Goal: Task Accomplishment & Management: Use online tool/utility

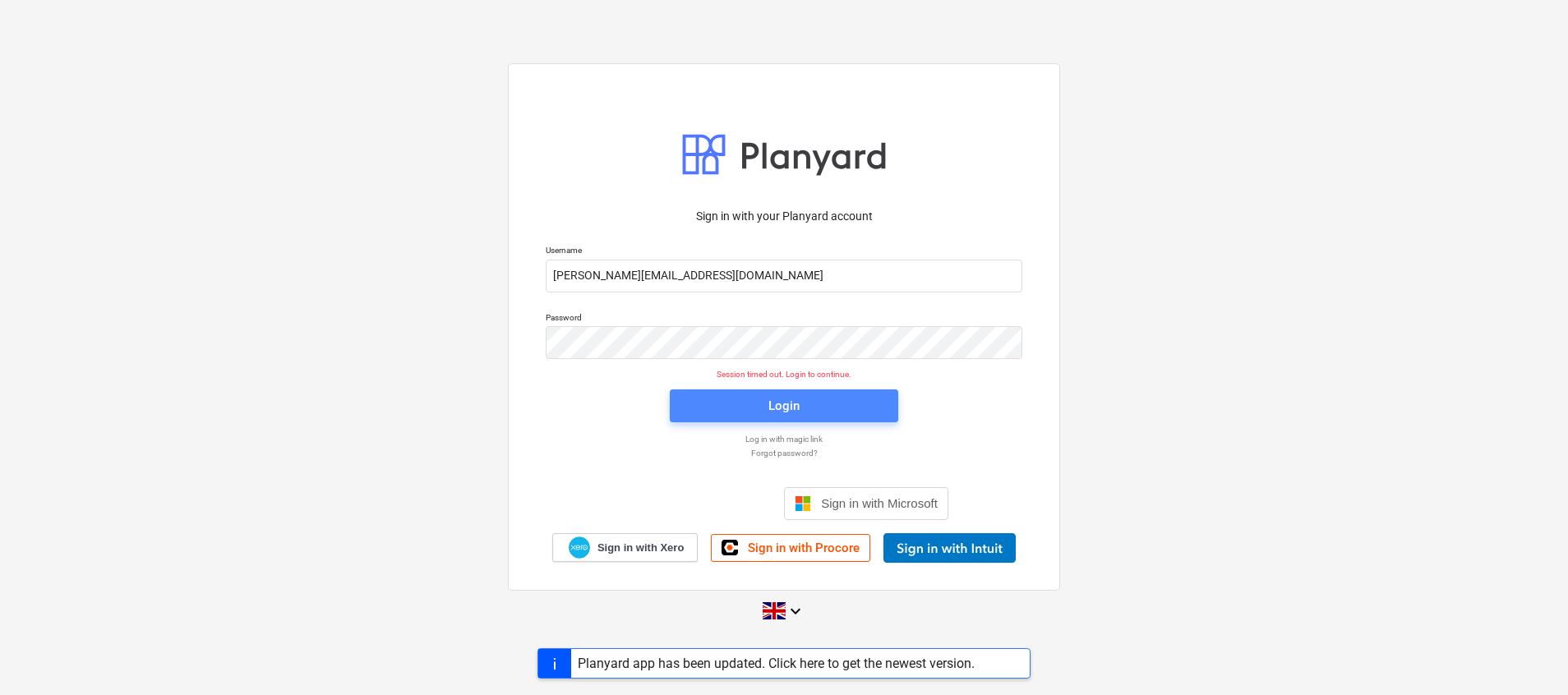
click at [760, 406] on span "Login" at bounding box center [784, 406] width 189 height 22
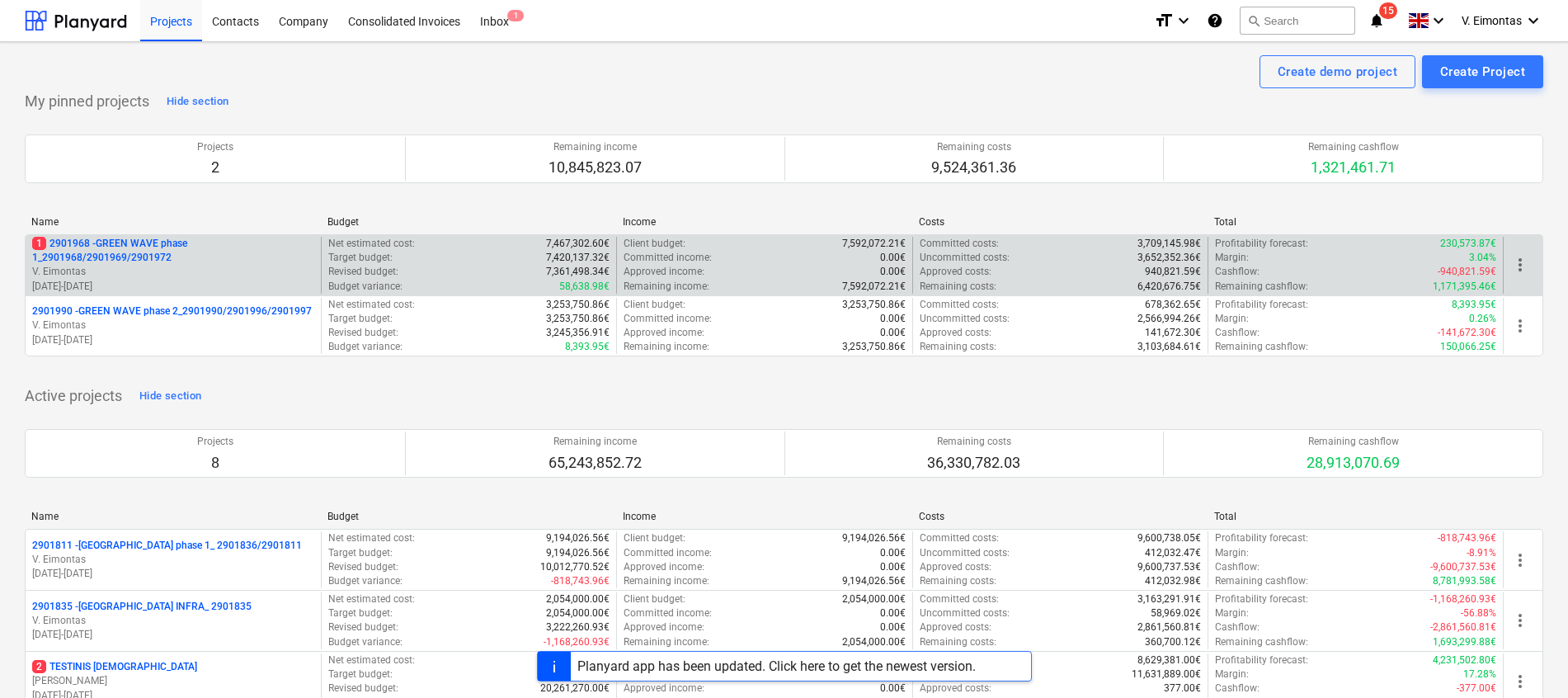
click at [160, 251] on p "1 2901968 - GREEN WAVE phase 1_2901968/2901969/2901972" at bounding box center [172, 251] width 282 height 28
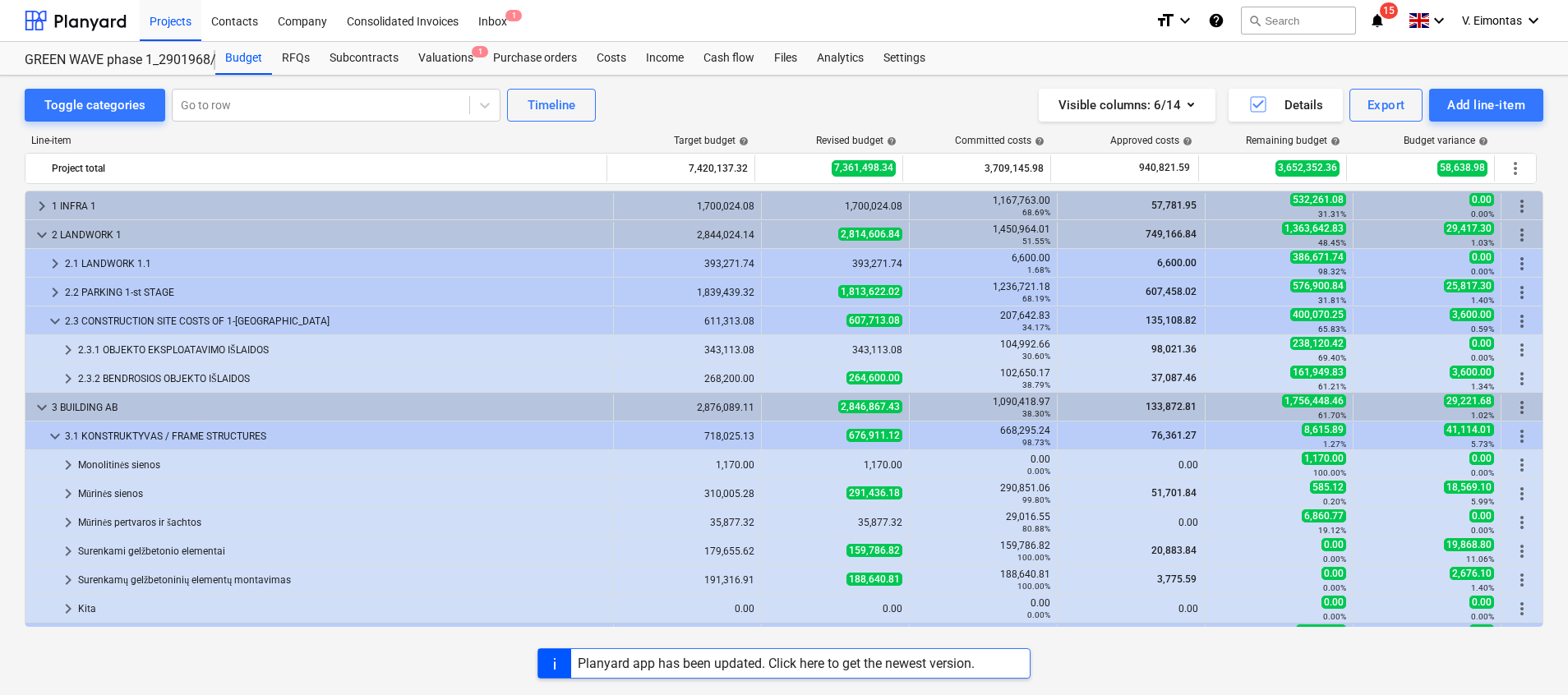
click at [794, 670] on div "Planyard app has been updated. Click here to get the newest version." at bounding box center [776, 663] width 397 height 15
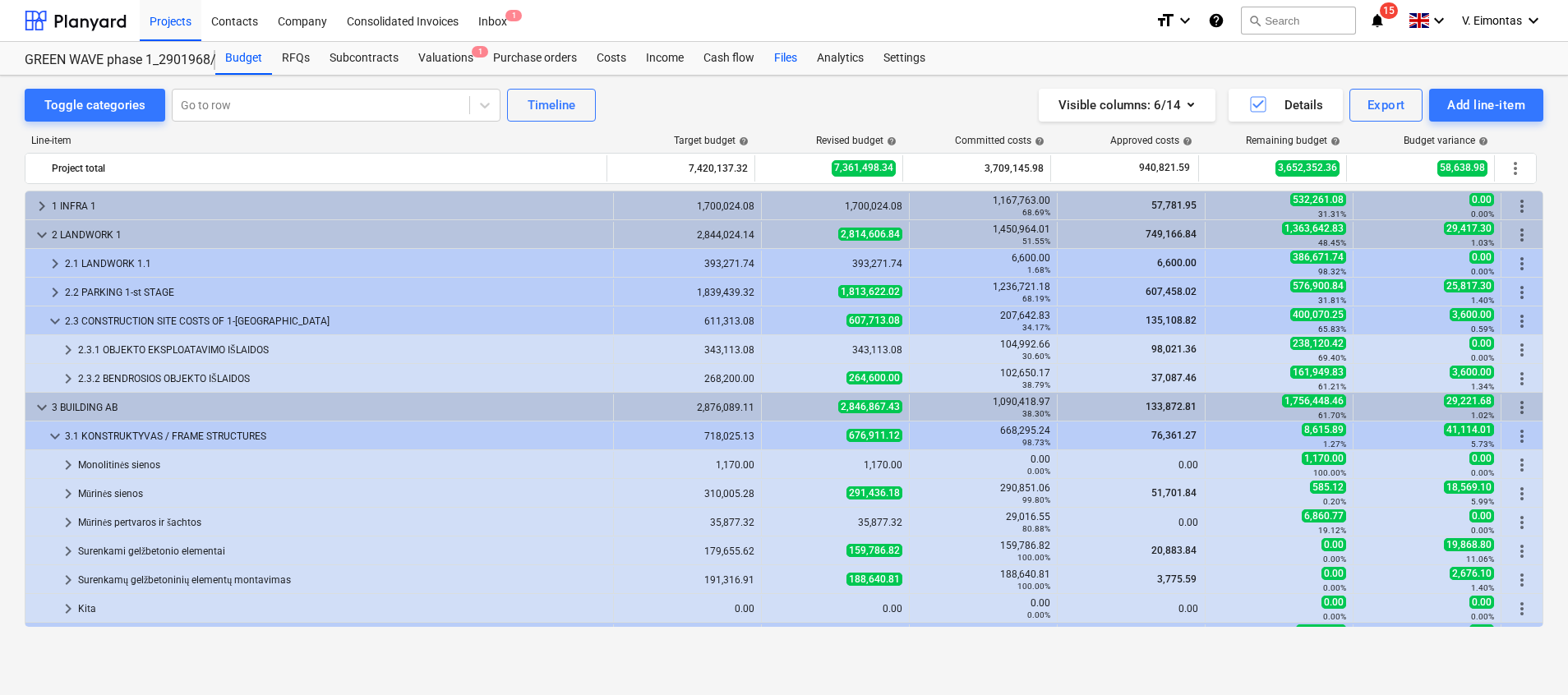
click at [794, 59] on div "Files" at bounding box center [785, 58] width 43 height 33
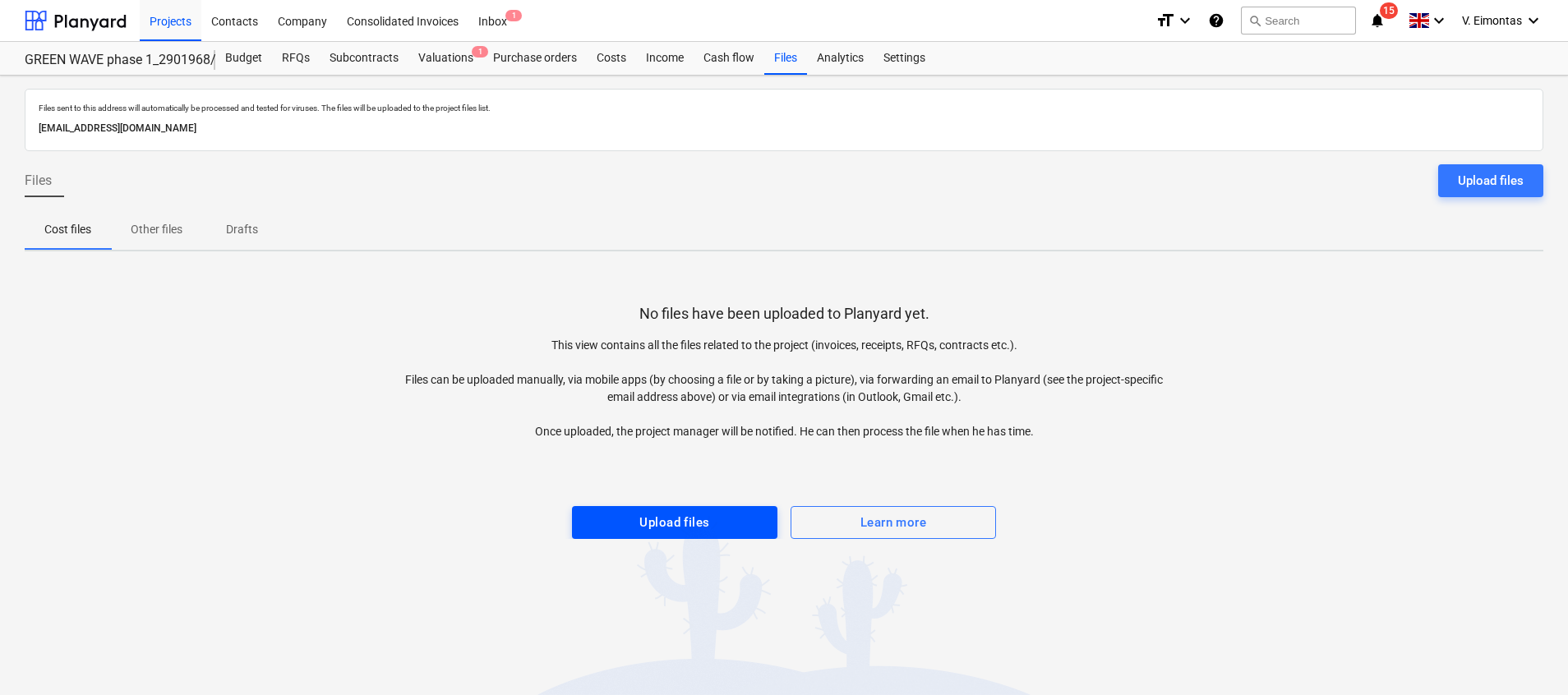
click at [685, 520] on div "Upload files" at bounding box center [674, 522] width 70 height 22
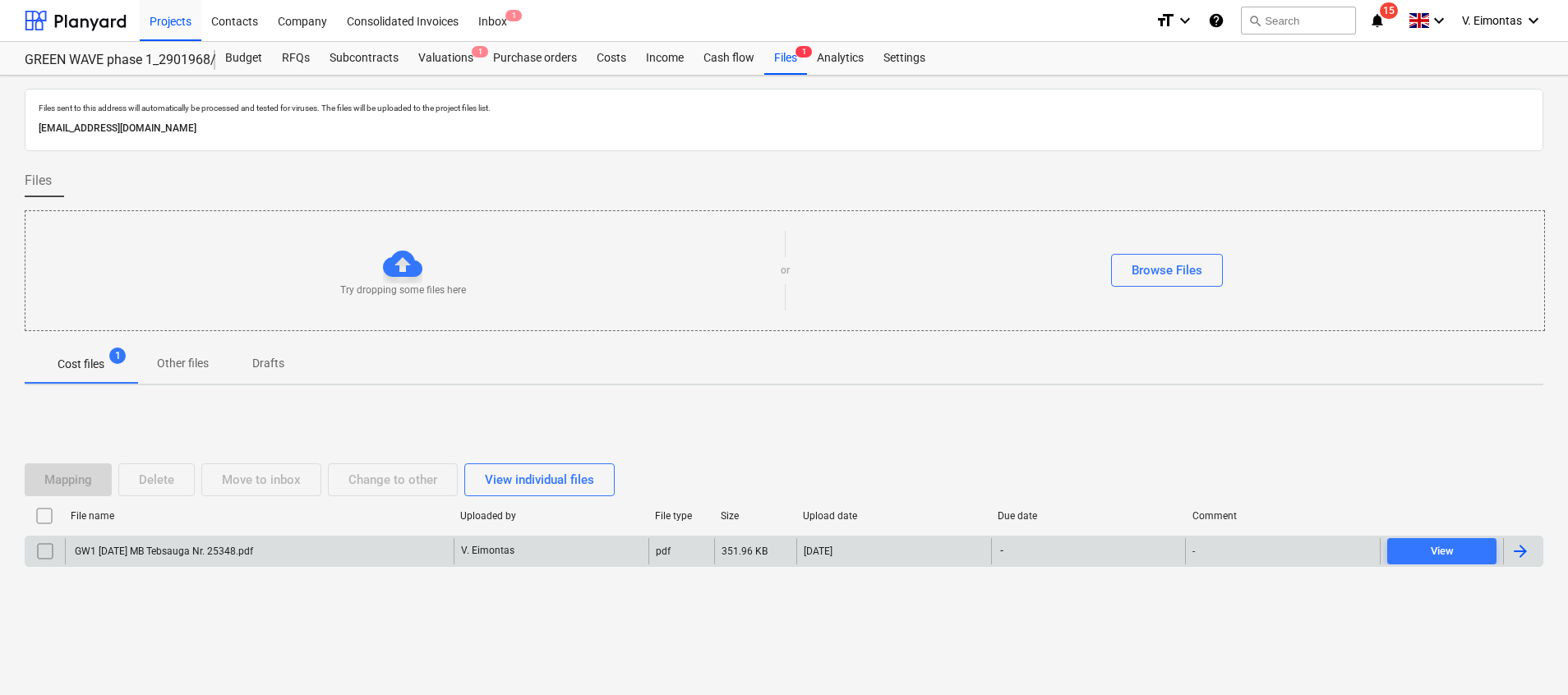
click at [257, 539] on div "GW1 2025-09-29 MB Tebsauga Nr. 25348.pdf" at bounding box center [259, 551] width 389 height 26
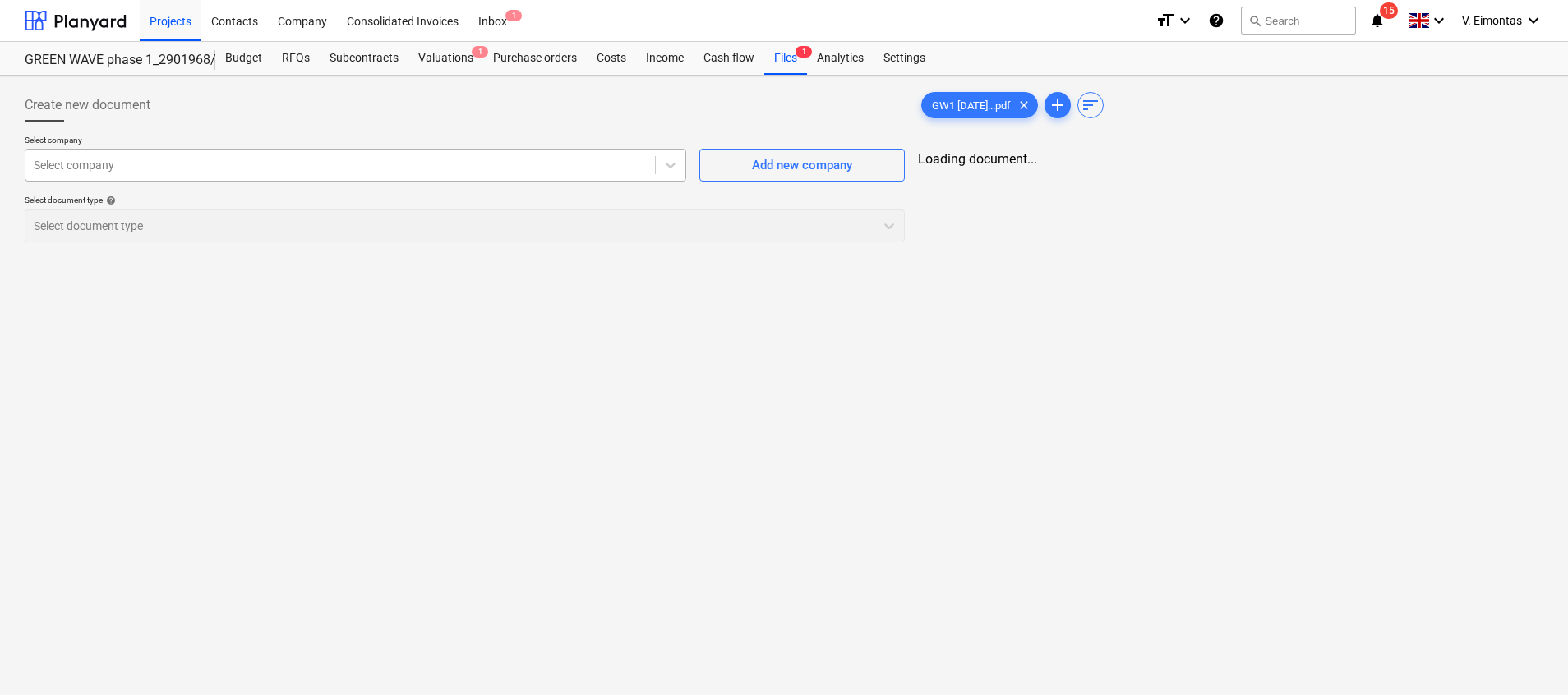
click at [431, 159] on div at bounding box center [340, 165] width 614 height 16
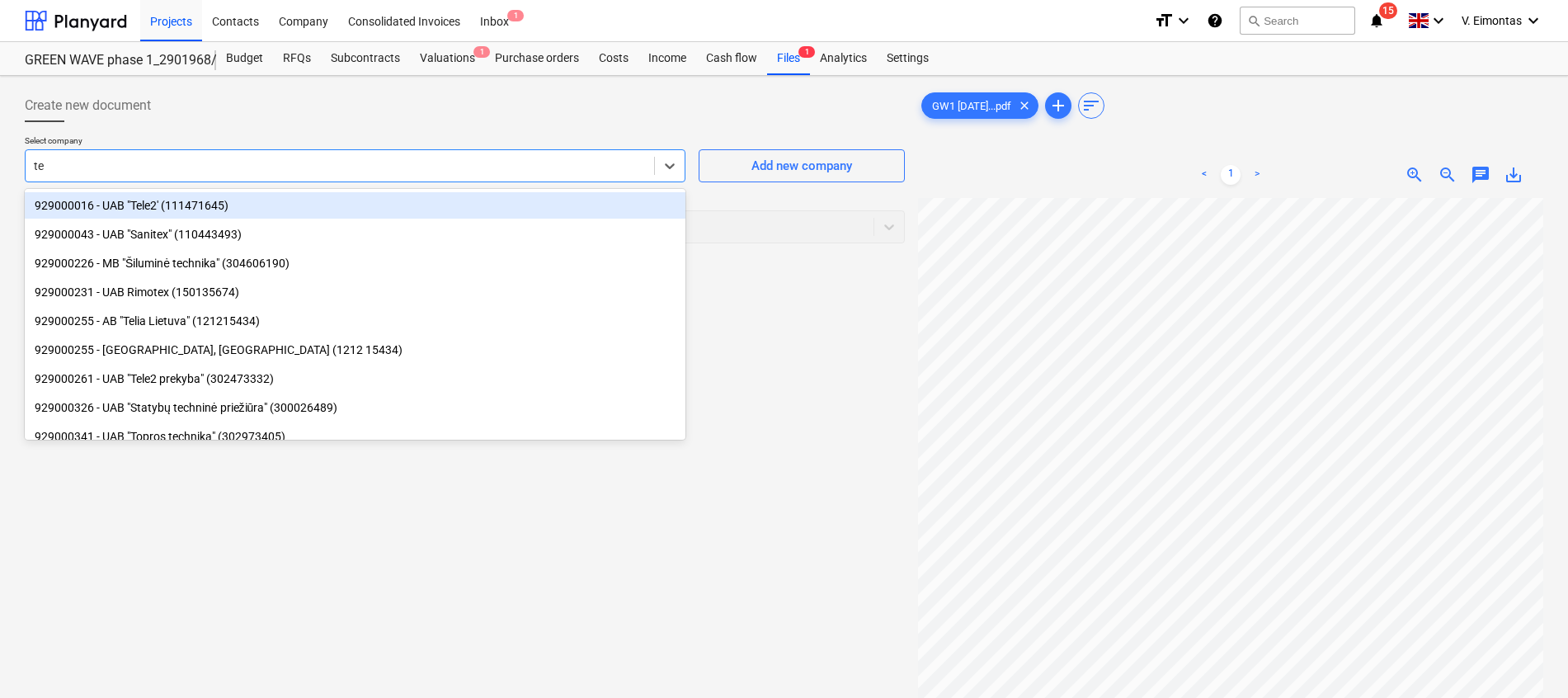
type input "teb"
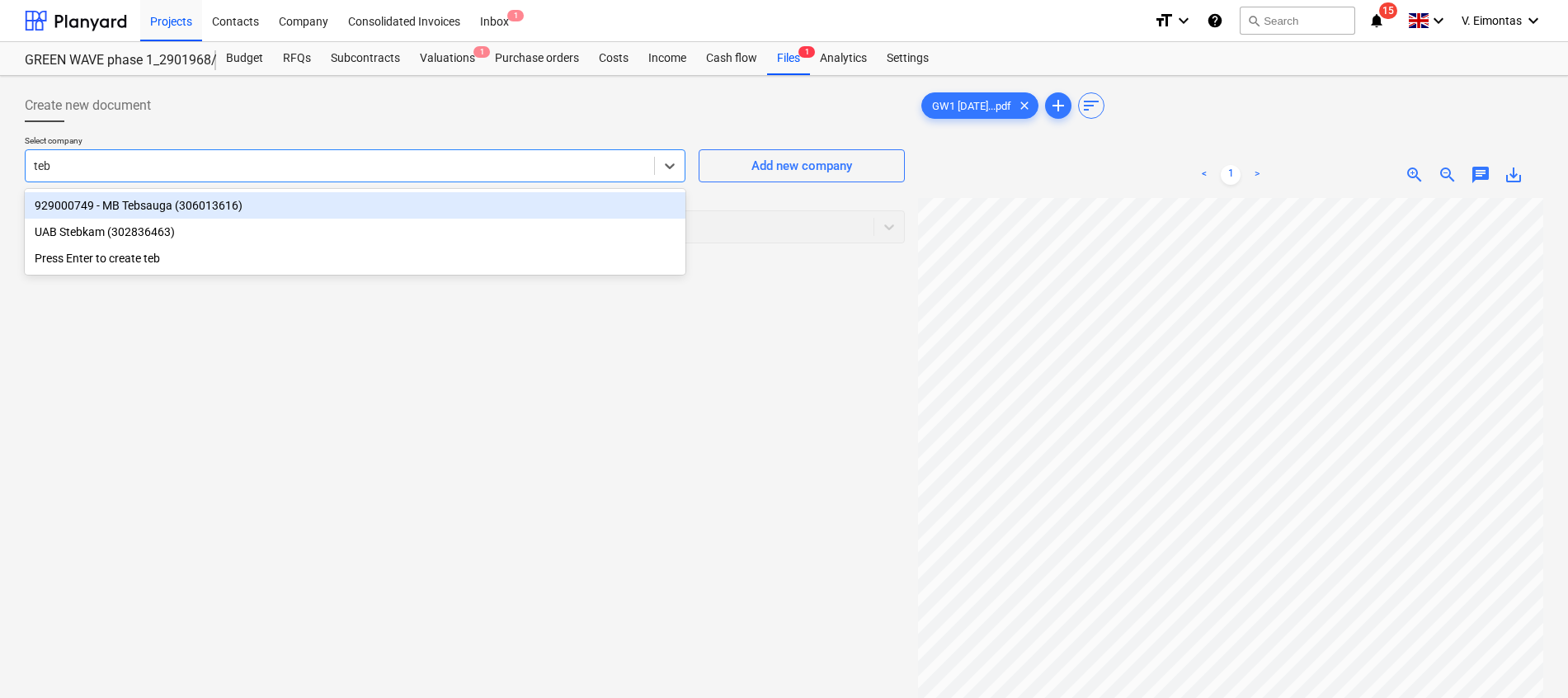
click at [129, 212] on div "929000749 - MB Tebsauga (306013616)" at bounding box center [355, 205] width 660 height 26
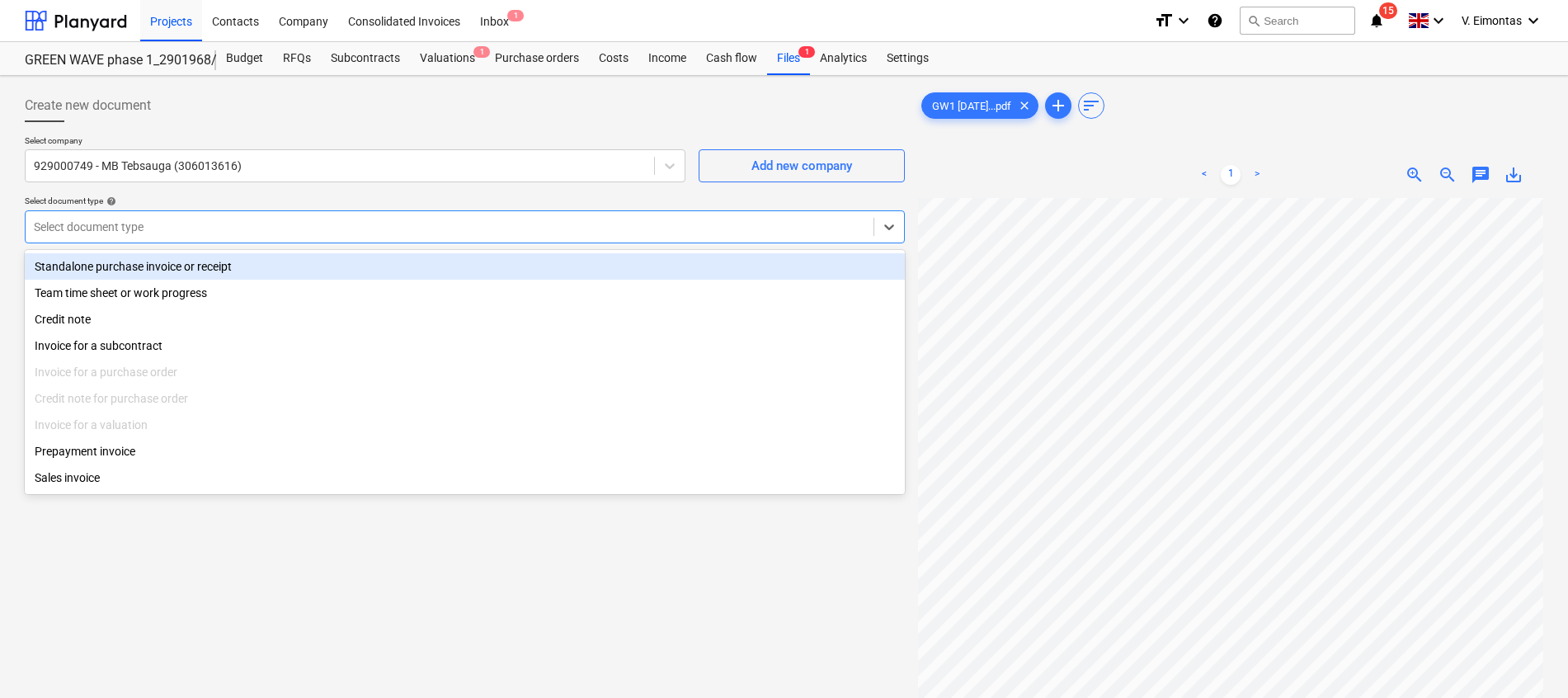
click at [181, 220] on div at bounding box center [450, 227] width 832 height 16
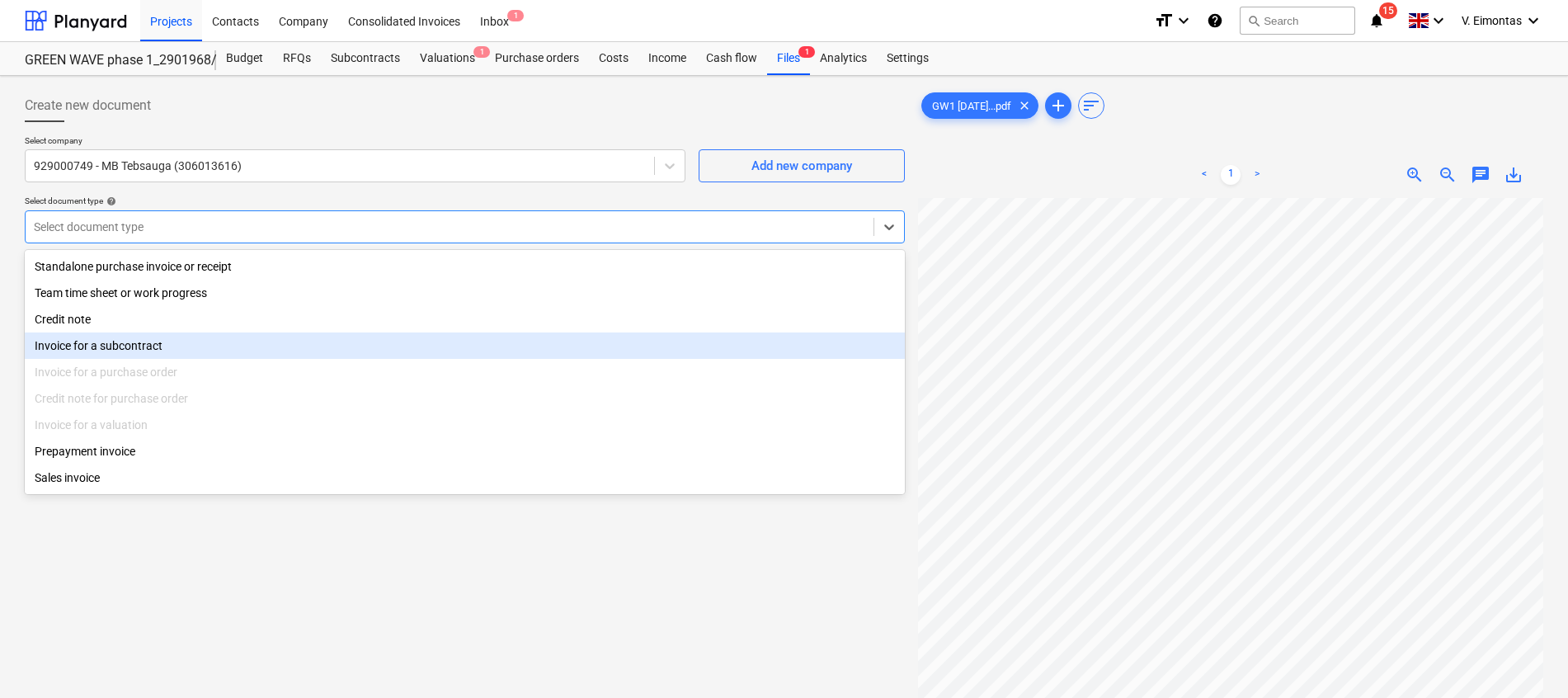
click at [152, 345] on div "Invoice for a subcontract" at bounding box center [464, 345] width 880 height 26
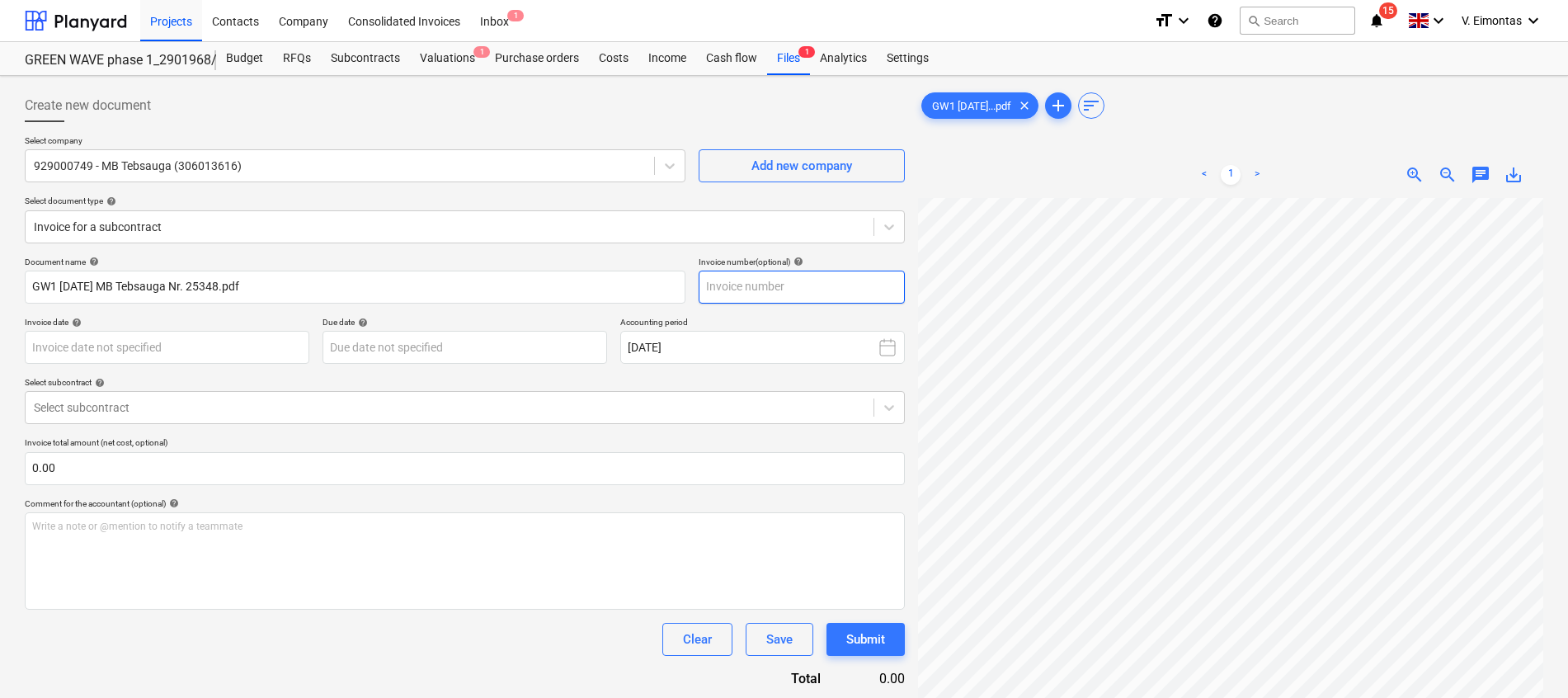
click at [742, 294] on input "text" at bounding box center [802, 287] width 206 height 33
type input "č"
type input "25348"
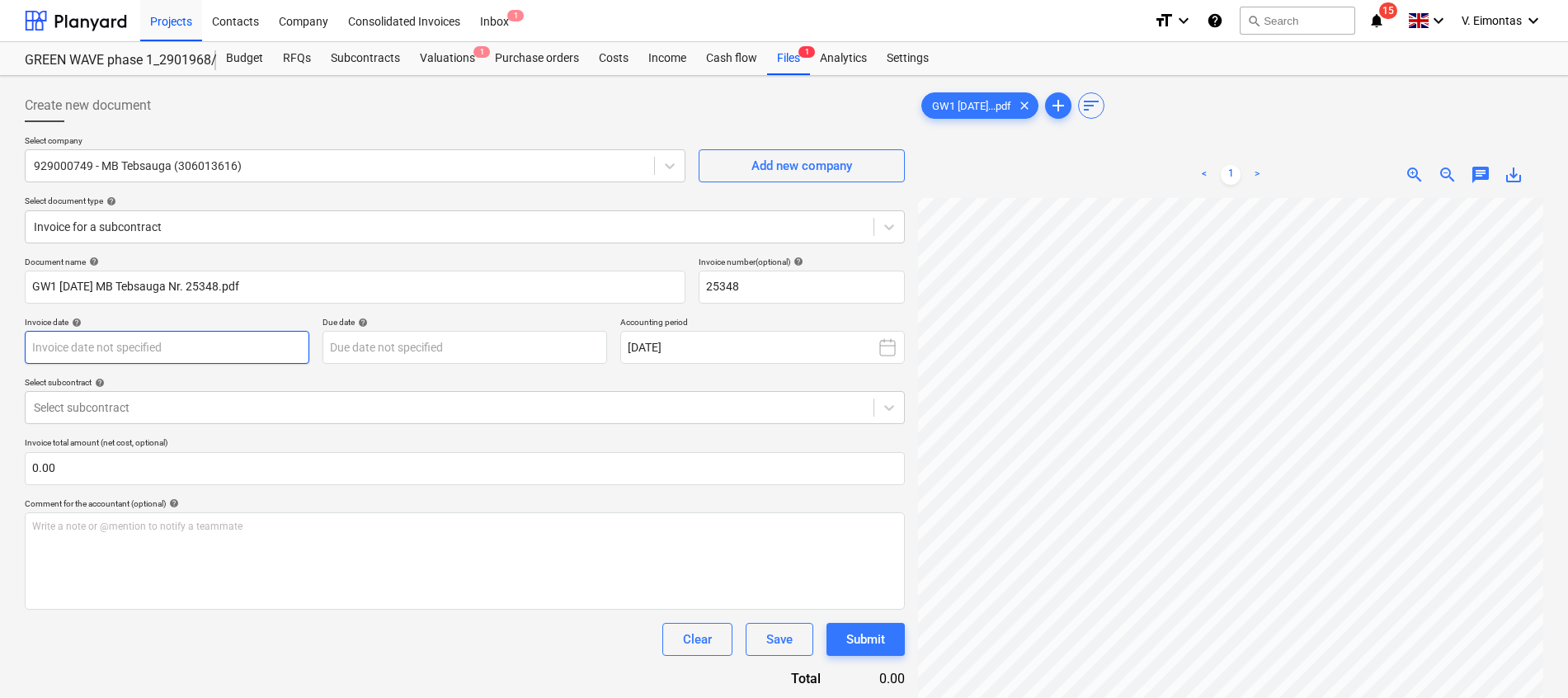
click at [220, 338] on body "Projects Contacts Company Consolidated Invoices Inbox 1 format_size keyboard_ar…" at bounding box center [784, 349] width 1568 height 698
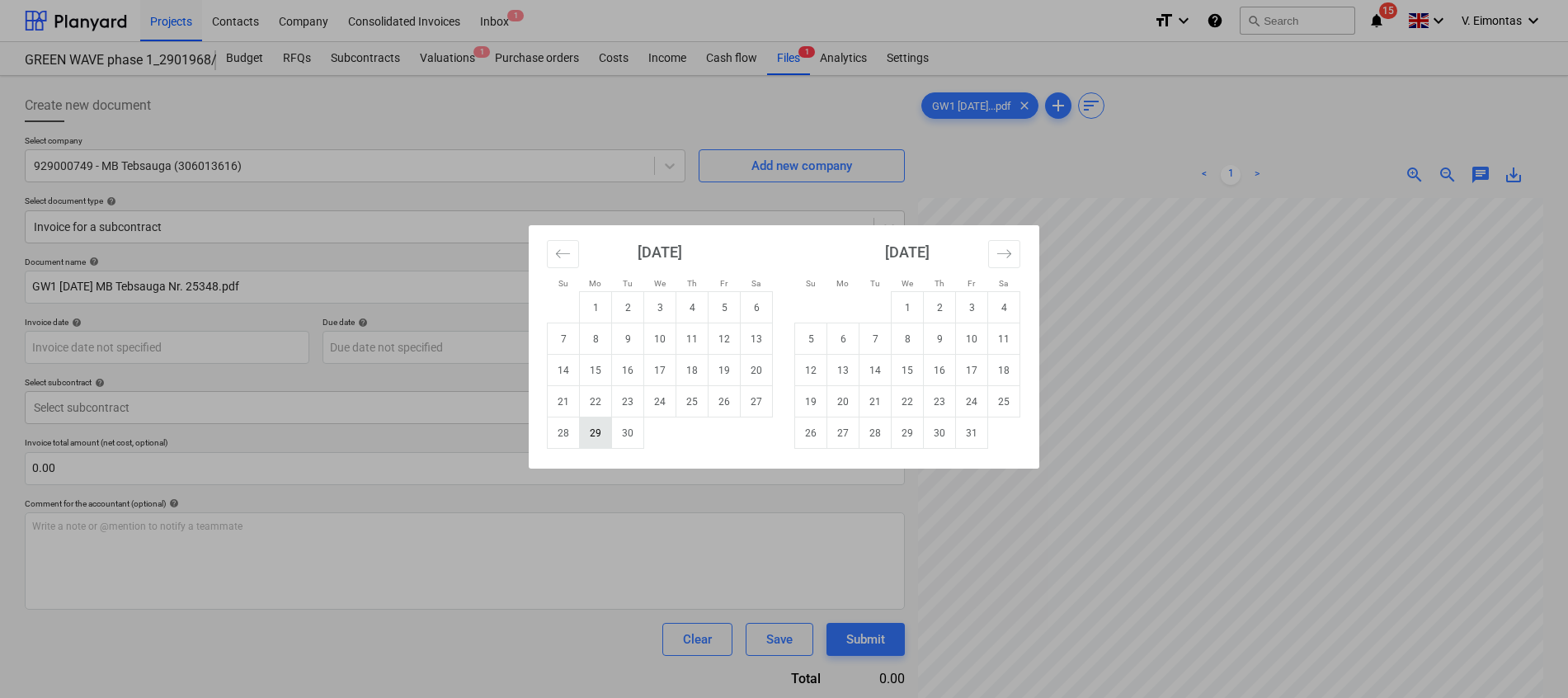
click at [588, 432] on td "29" at bounding box center [596, 433] width 32 height 31
type input "29 Sep 2025"
click at [448, 352] on body "Projects Contacts Company Consolidated Invoices Inbox 1 format_size keyboard_ar…" at bounding box center [784, 349] width 1568 height 698
click at [898, 442] on td "29" at bounding box center [908, 433] width 32 height 31
type input "29 Oct 2025"
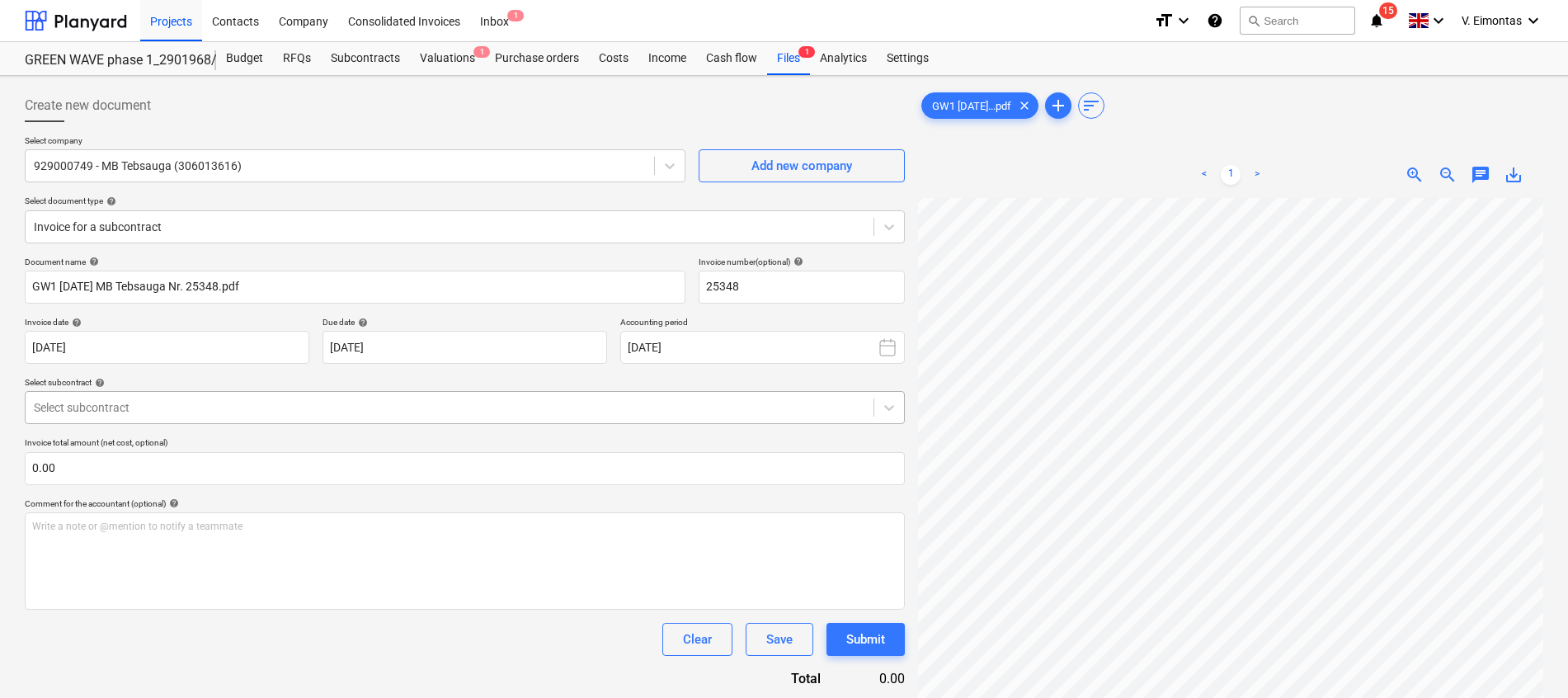
click at [320, 413] on div at bounding box center [450, 408] width 832 height 16
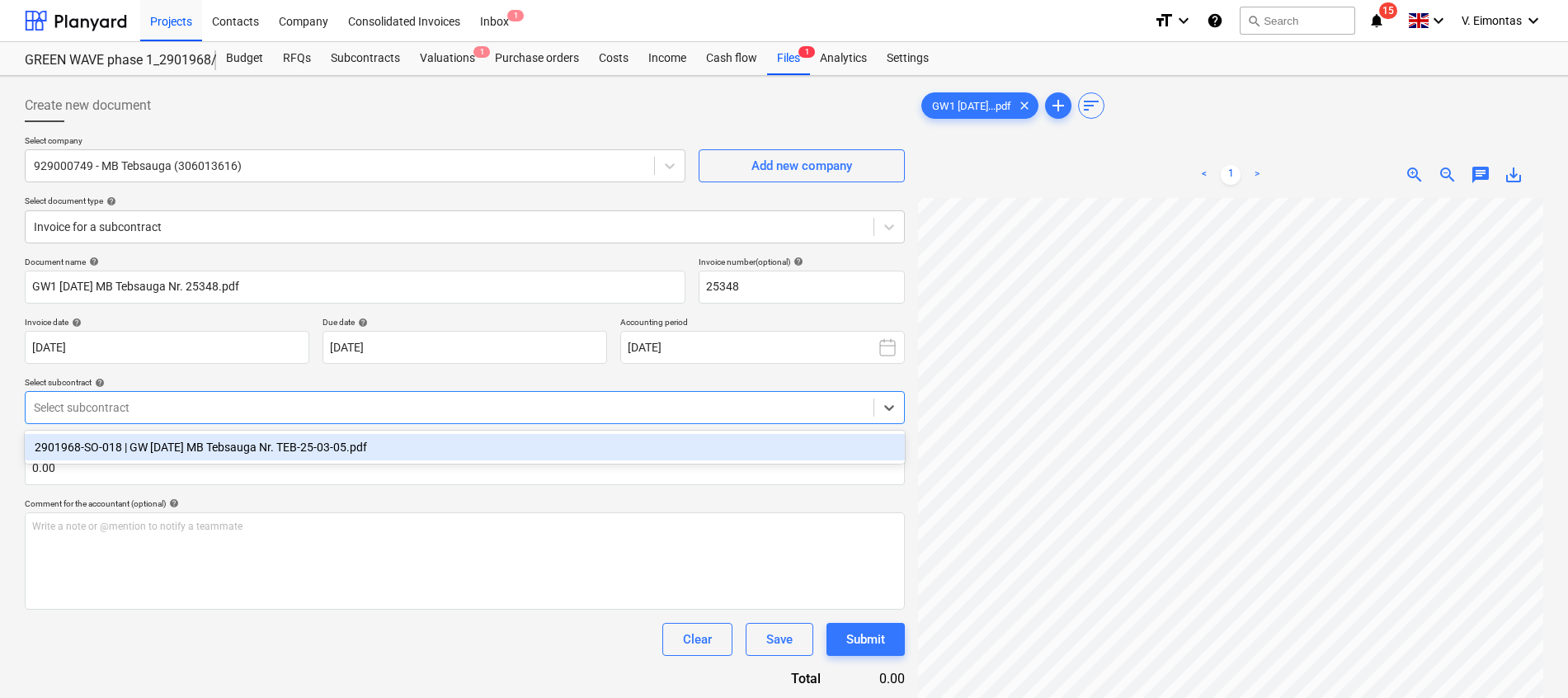
click at [321, 453] on div "2901968-SO-018 | GW 2025-03-05 MB Tebsauga Nr. TEB-25-03-05.pdf" at bounding box center [464, 447] width 880 height 26
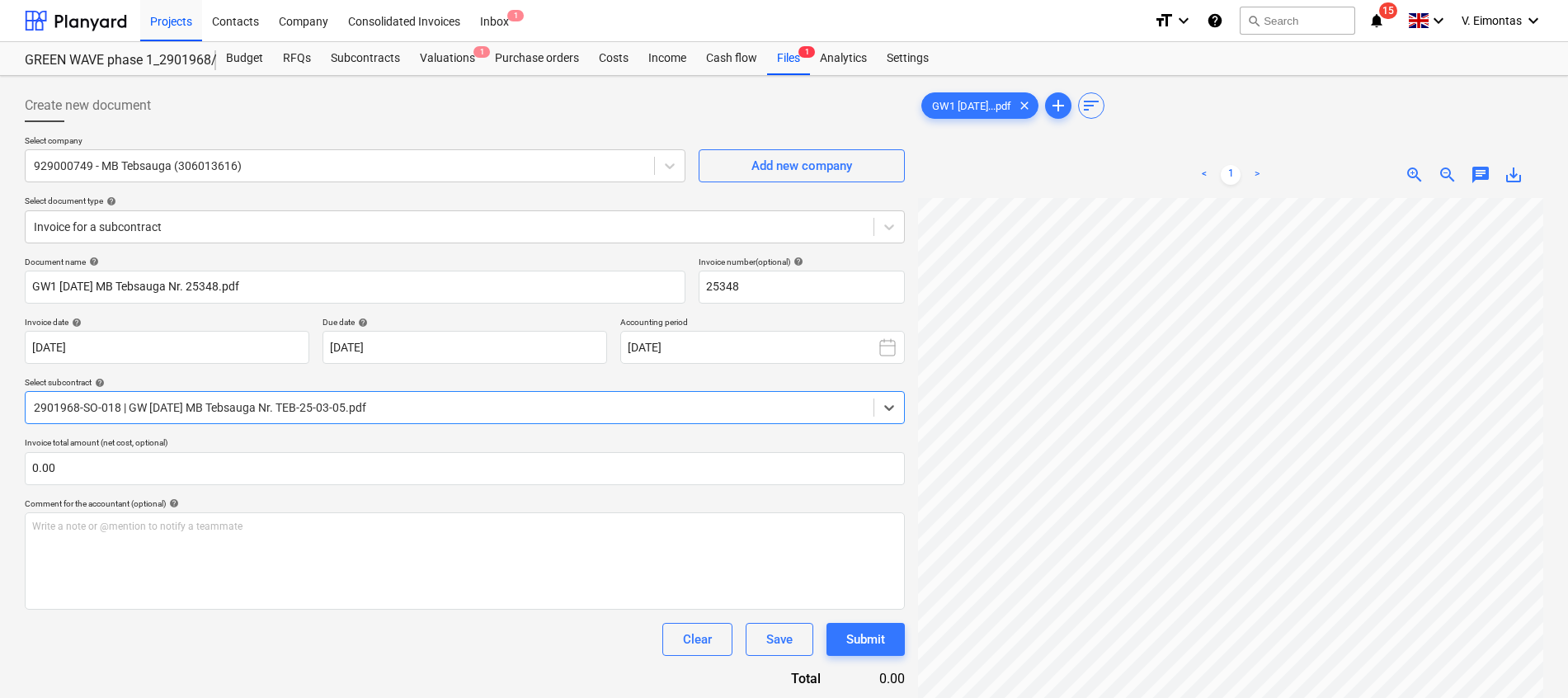
scroll to position [340, 133]
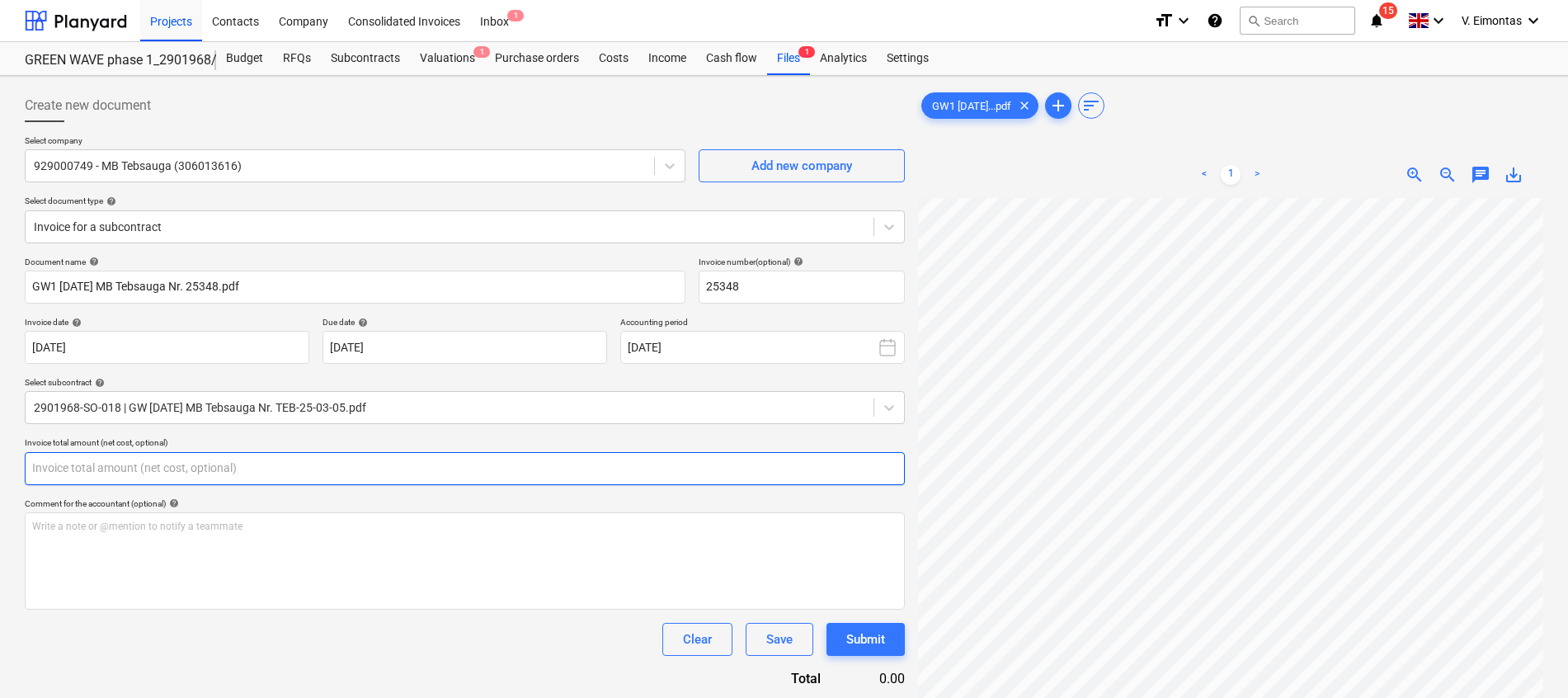
click at [543, 472] on input "text" at bounding box center [464, 469] width 880 height 33
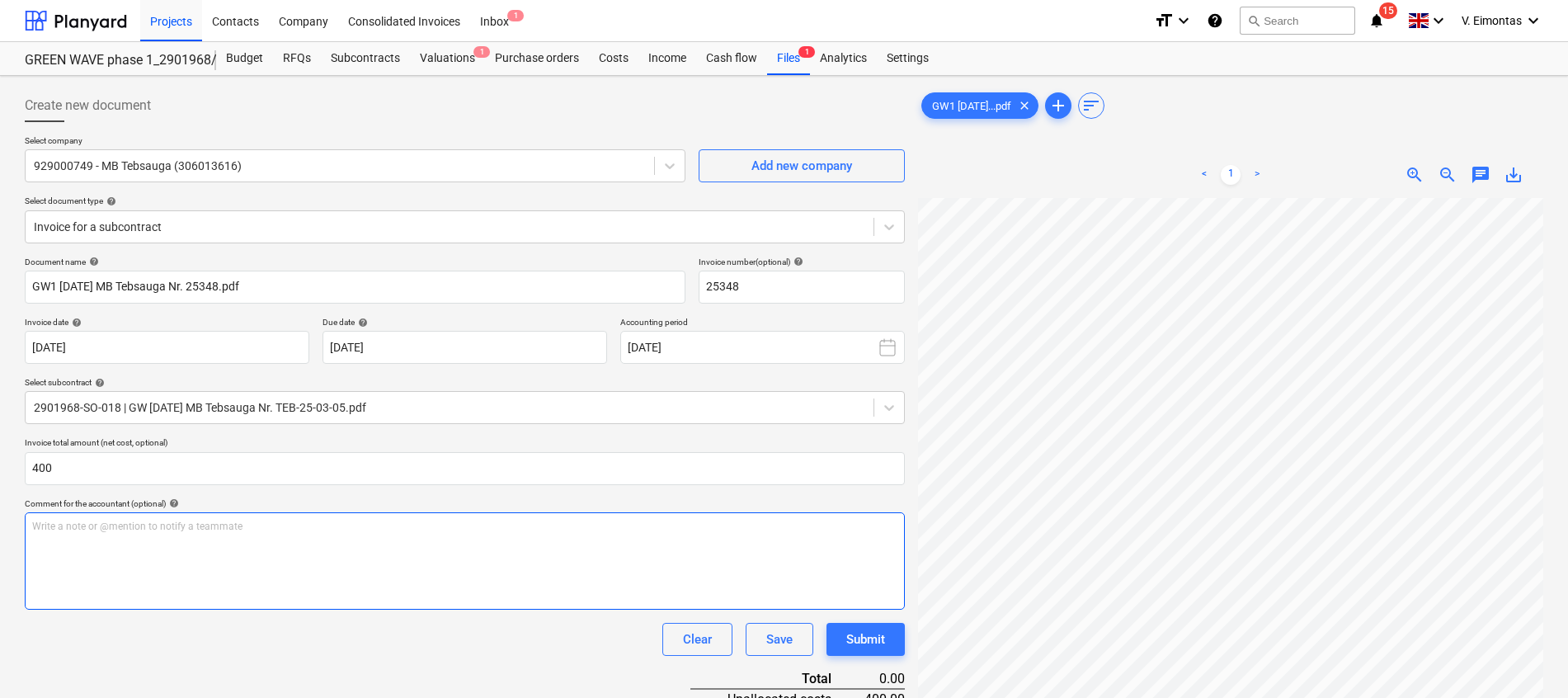
type input "400.00"
click at [516, 570] on div "Write a note or @mention to notify a teammate ﻿" at bounding box center [464, 561] width 880 height 98
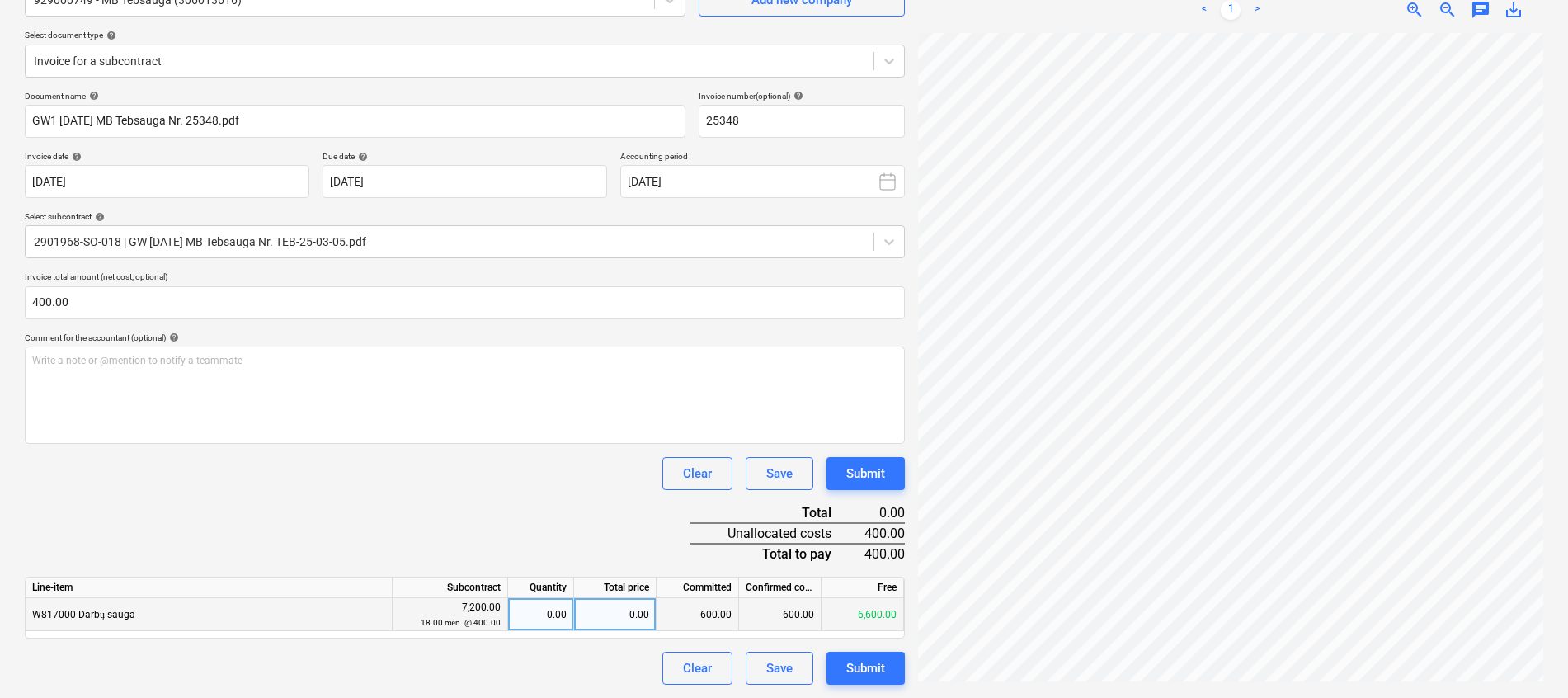
click at [545, 616] on div "0.00" at bounding box center [540, 615] width 52 height 33
type input "1"
click at [526, 474] on div "Clear Save Submit" at bounding box center [464, 474] width 880 height 33
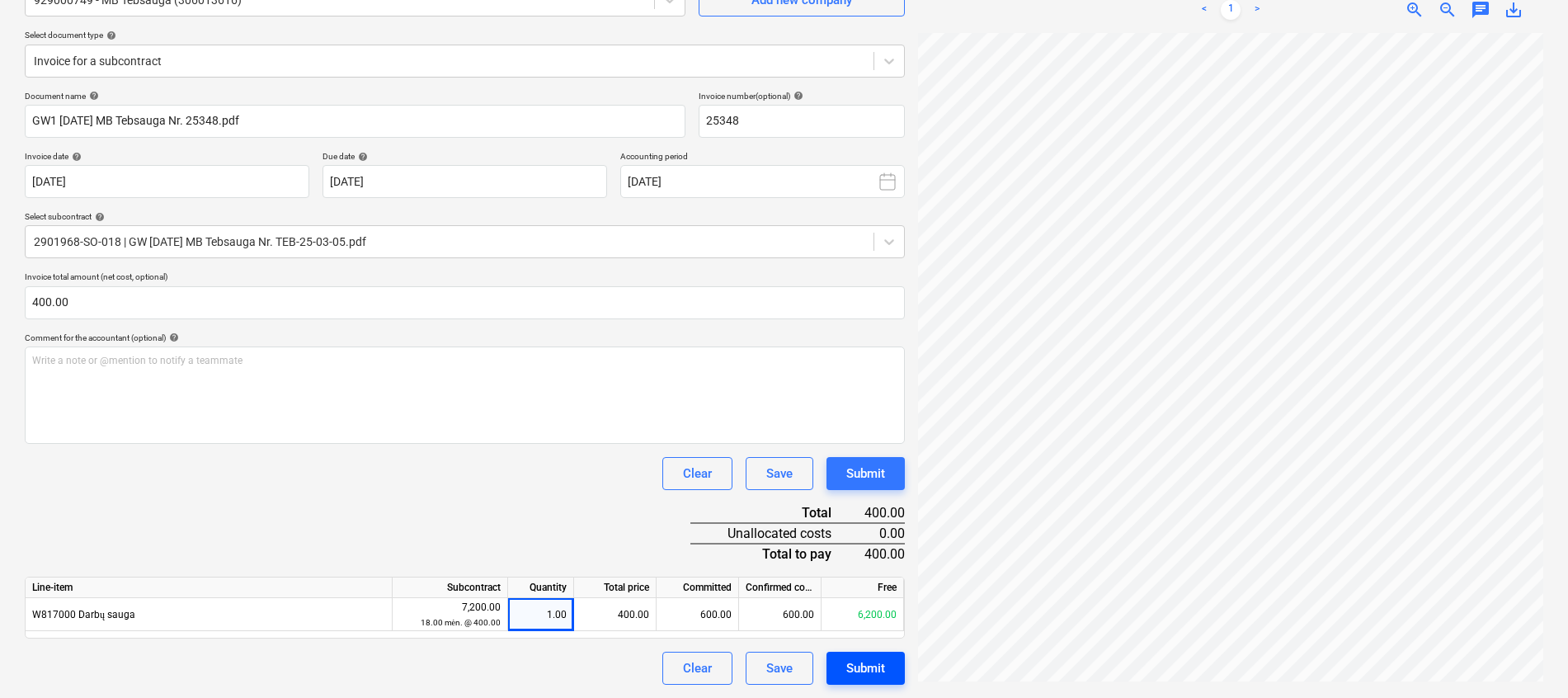
click at [858, 671] on div "Submit" at bounding box center [866, 669] width 39 height 22
